Goal: Book appointment/travel/reservation

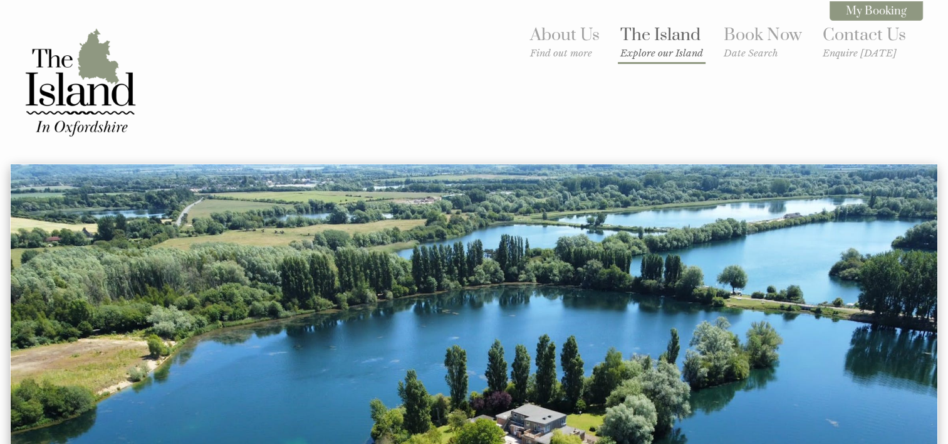
click at [660, 37] on link "The Island Explore our Island" at bounding box center [661, 41] width 83 height 34
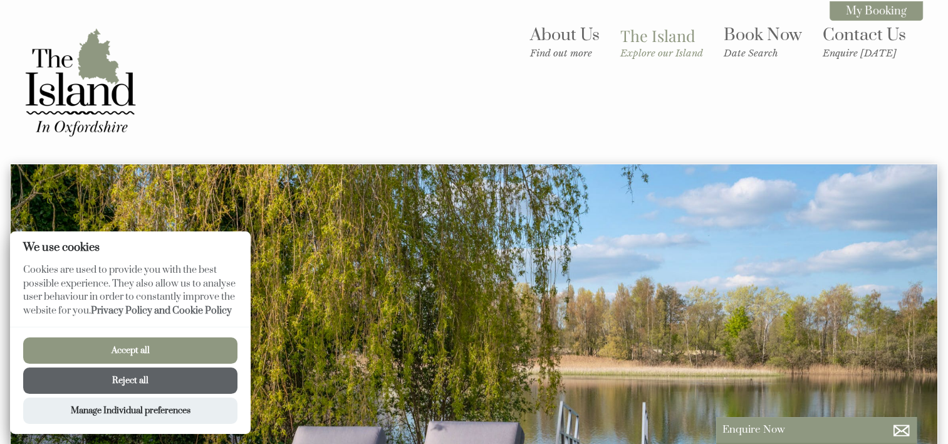
scroll to position [188, 0]
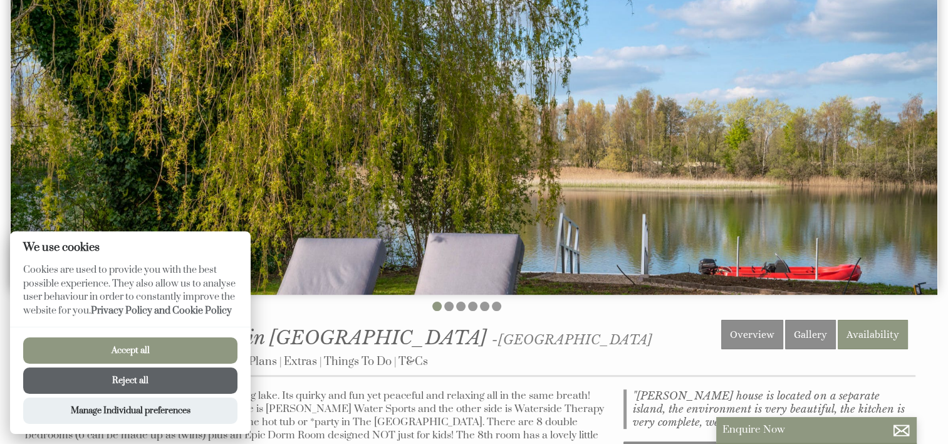
click at [118, 350] on button "Accept all" at bounding box center [130, 350] width 214 height 26
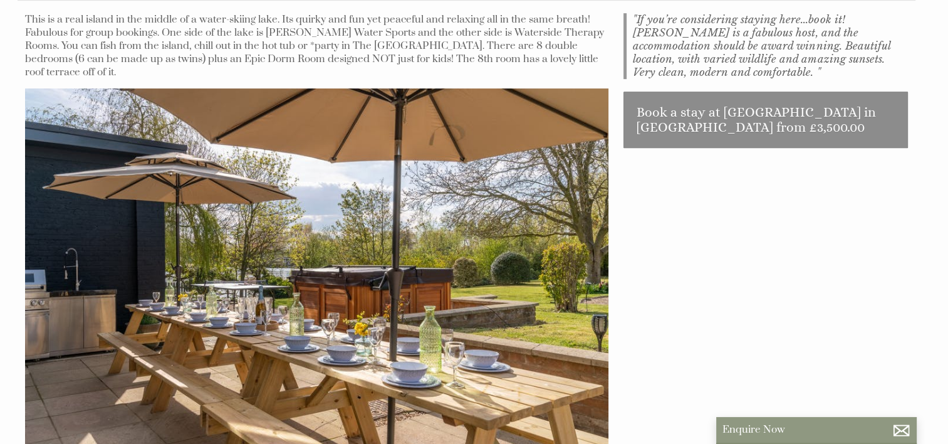
scroll to position [439, 0]
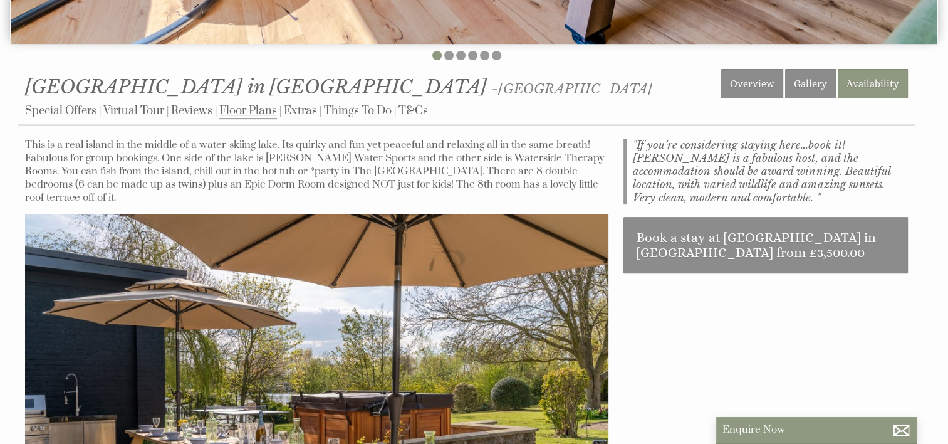
click at [249, 115] on link "Floor Plans" at bounding box center [248, 111] width 58 height 16
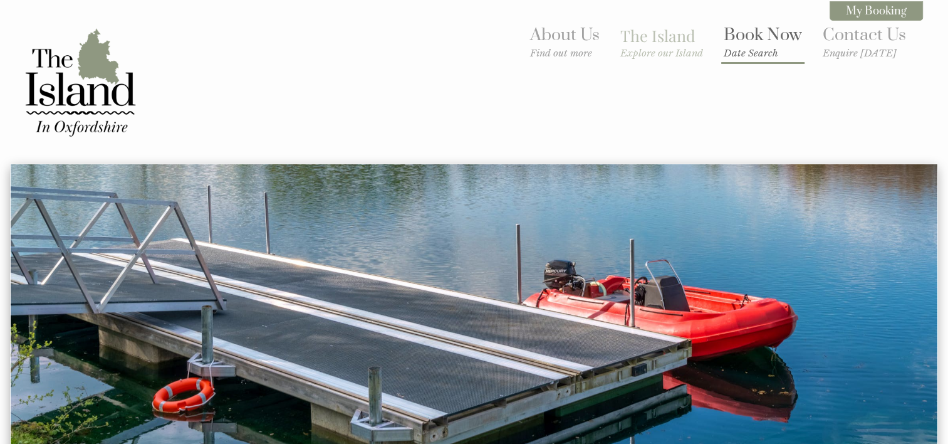
click at [766, 38] on link "Book Now Date Search" at bounding box center [763, 41] width 78 height 34
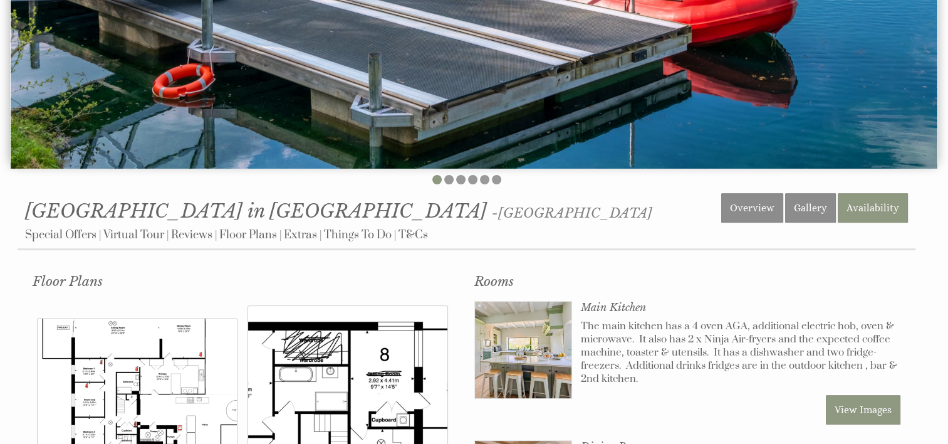
scroll to position [226, 0]
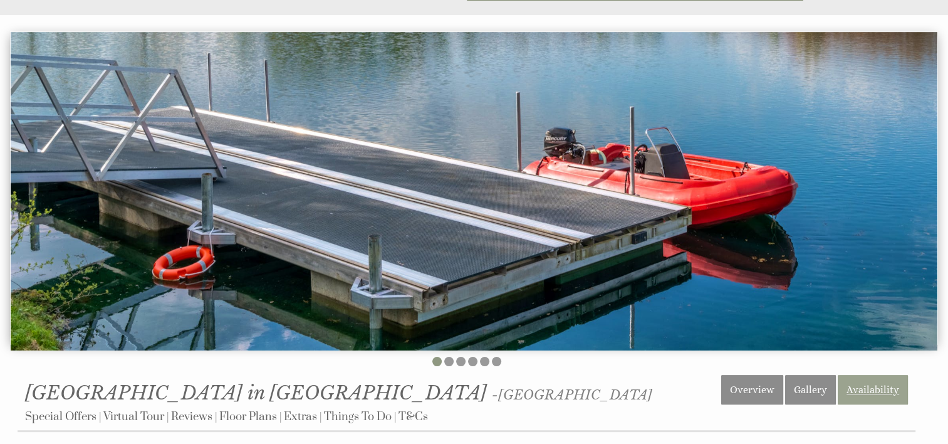
click at [868, 376] on link "Availability" at bounding box center [873, 389] width 70 height 29
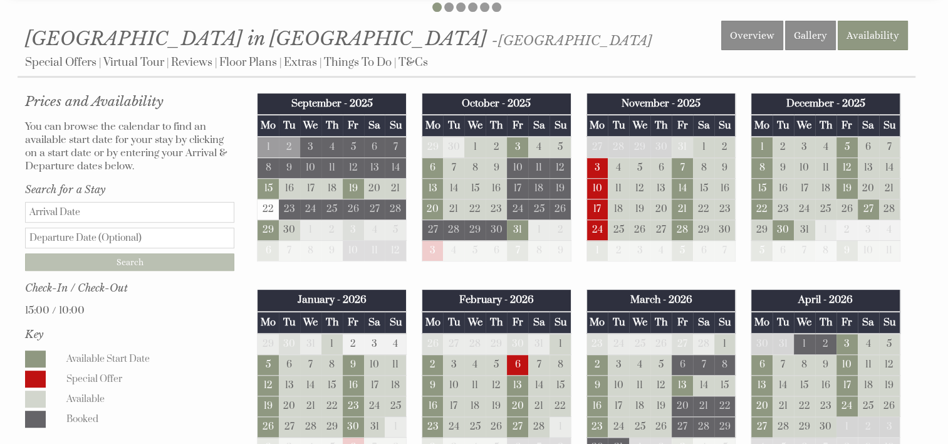
scroll to position [501, 0]
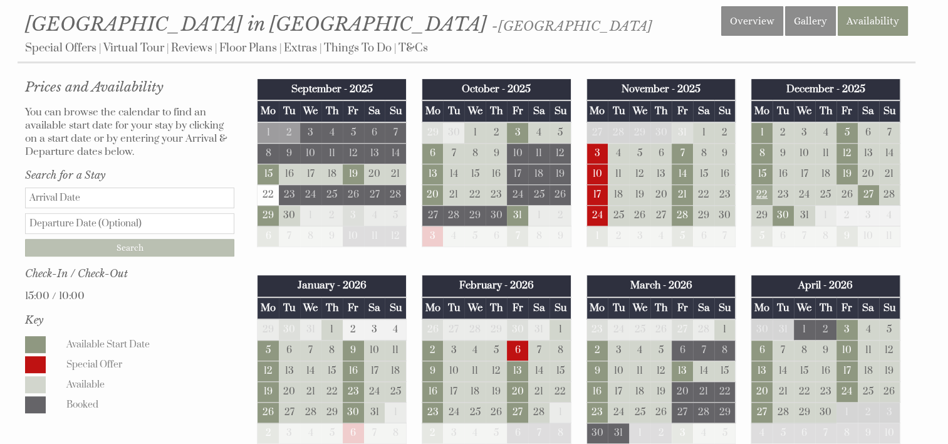
click at [764, 192] on td "22" at bounding box center [761, 195] width 21 height 21
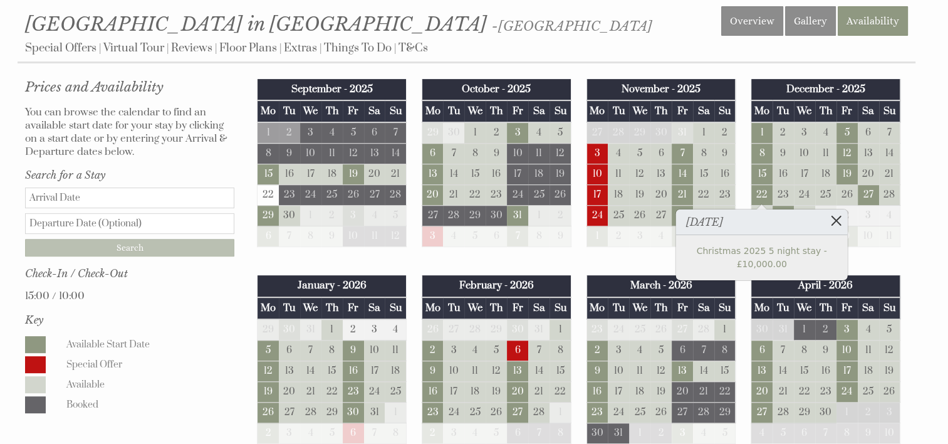
click at [838, 216] on link at bounding box center [836, 220] width 22 height 22
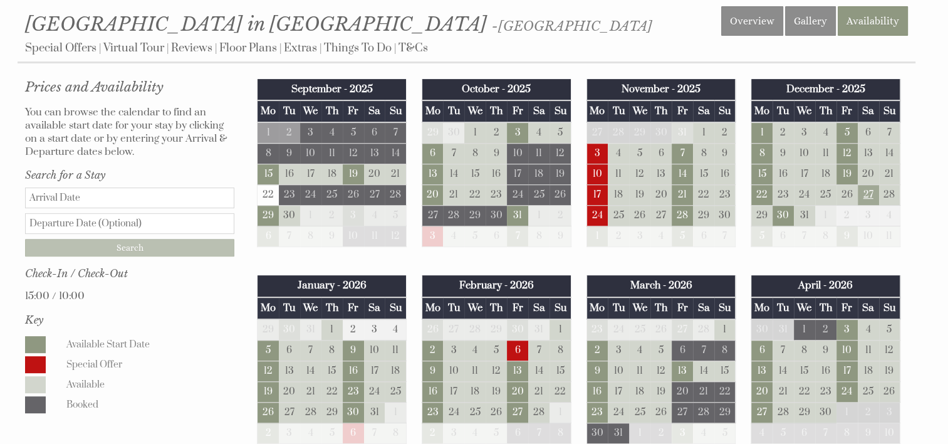
click at [870, 191] on td "27" at bounding box center [868, 195] width 21 height 21
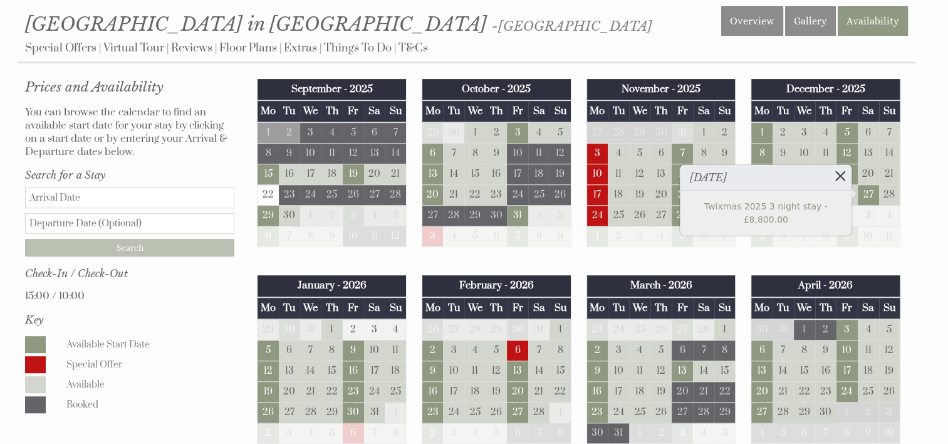
click at [835, 175] on link at bounding box center [841, 176] width 22 height 22
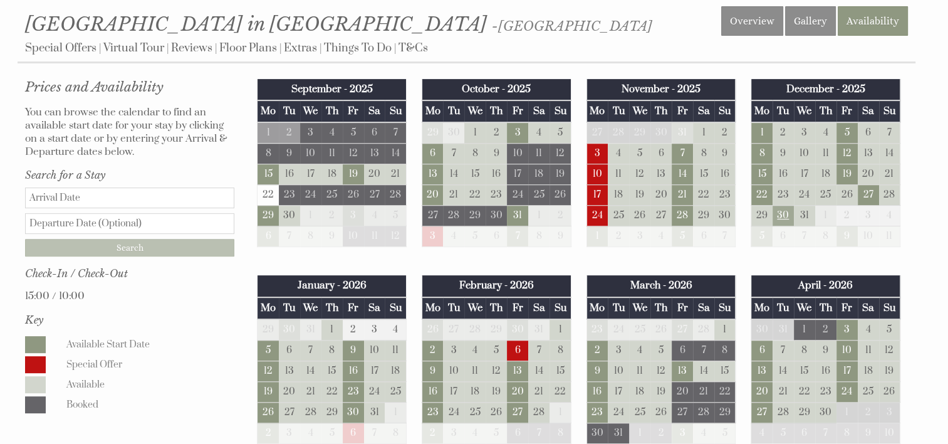
click at [782, 219] on td "30" at bounding box center [783, 216] width 21 height 21
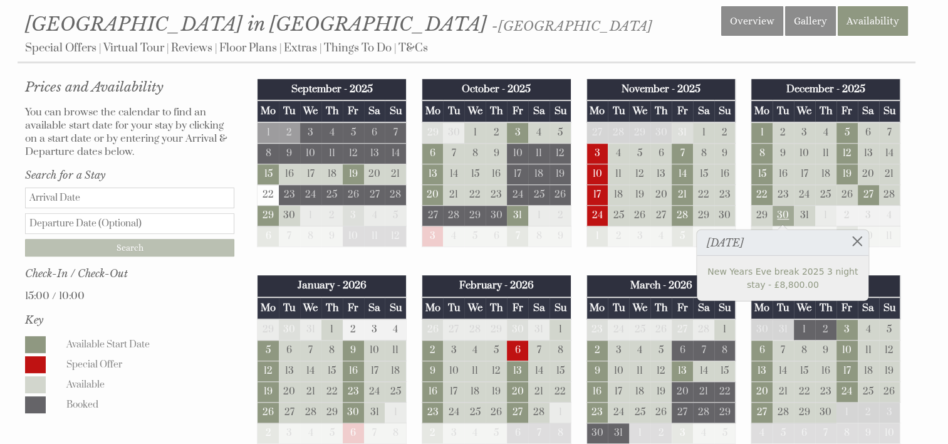
click at [782, 219] on td "30" at bounding box center [783, 216] width 21 height 21
click at [515, 370] on td "13" at bounding box center [517, 371] width 21 height 21
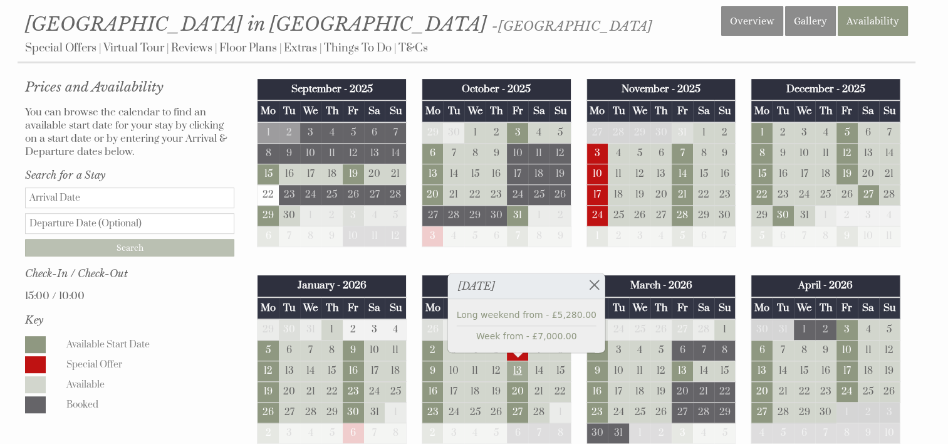
click at [515, 370] on td "13" at bounding box center [517, 371] width 21 height 21
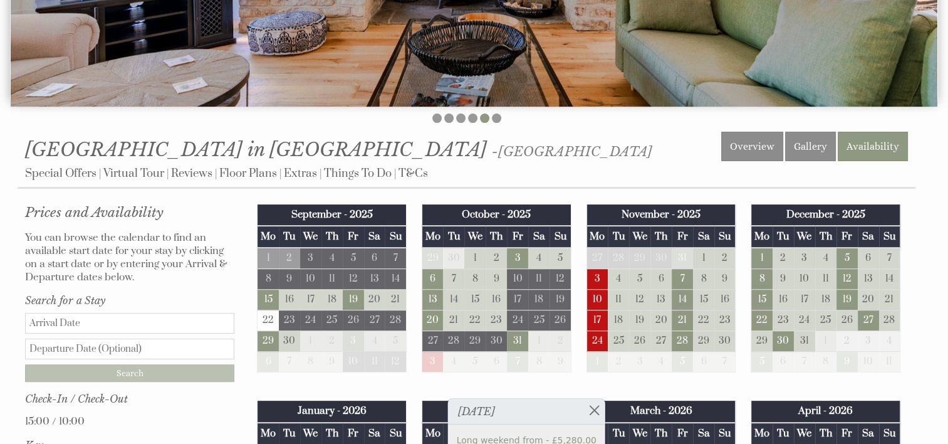
scroll to position [0, 0]
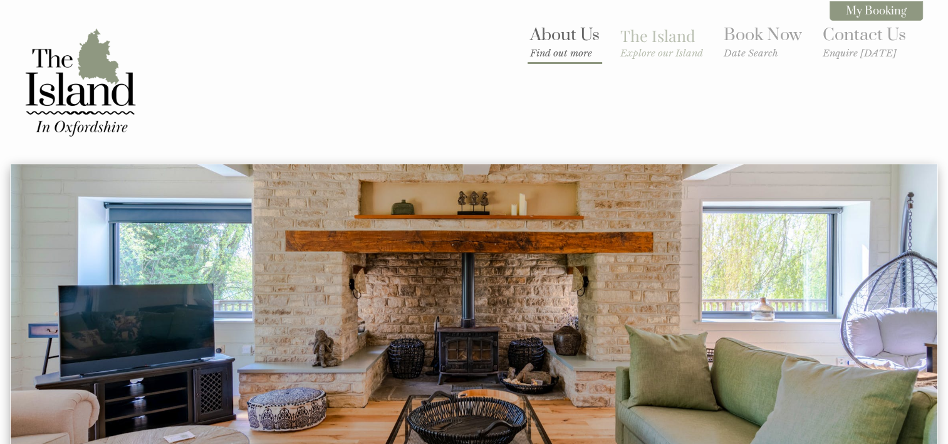
click at [570, 33] on link "About Us Find out more" at bounding box center [565, 41] width 70 height 34
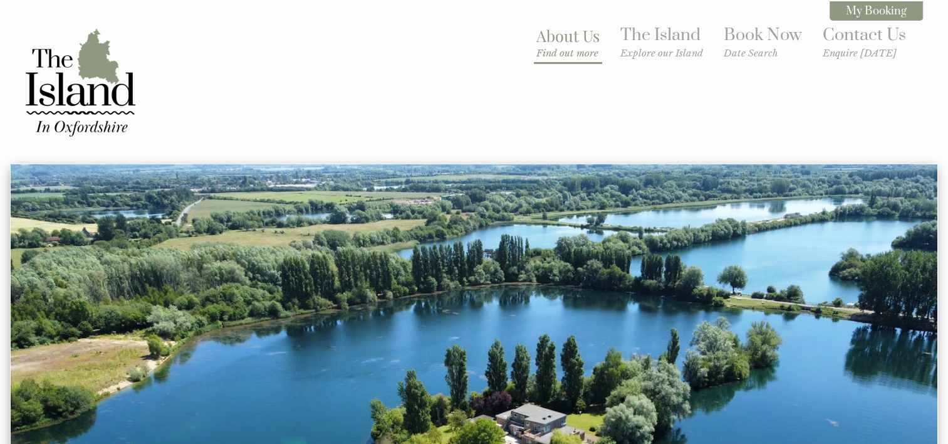
click at [580, 38] on link "About Us Find out more" at bounding box center [567, 42] width 63 height 34
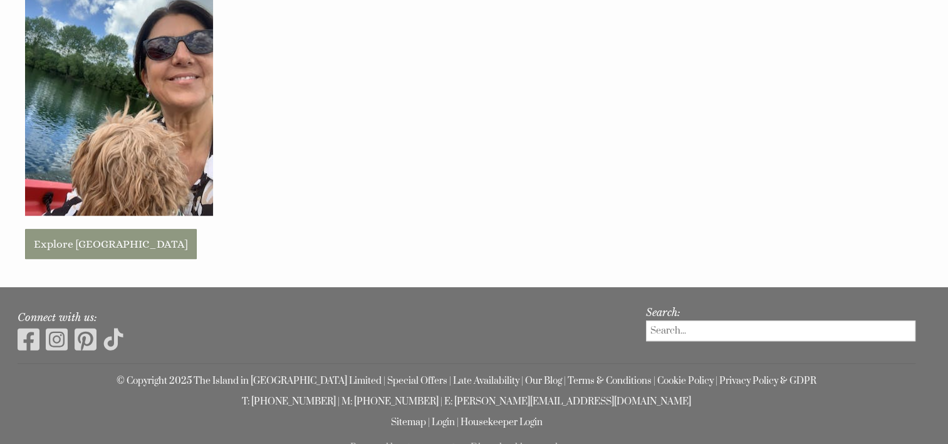
scroll to position [774, 0]
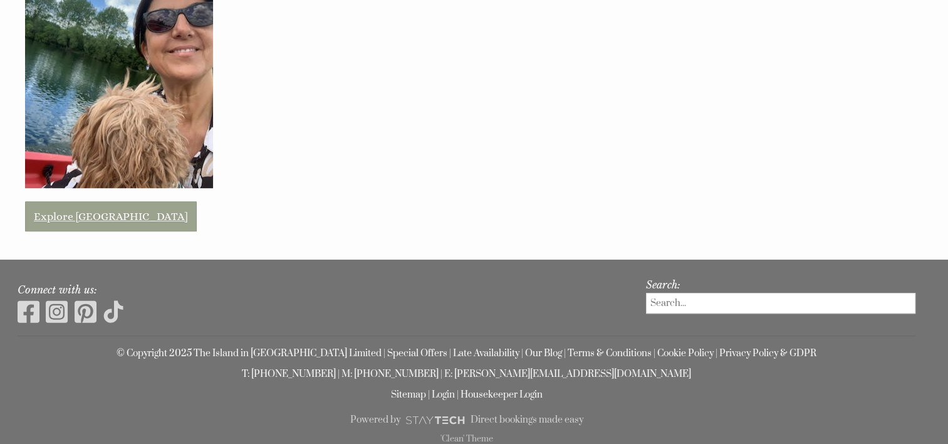
click at [53, 216] on link "Explore [GEOGRAPHIC_DATA]" at bounding box center [111, 216] width 172 height 30
